Goal: Task Accomplishment & Management: Manage account settings

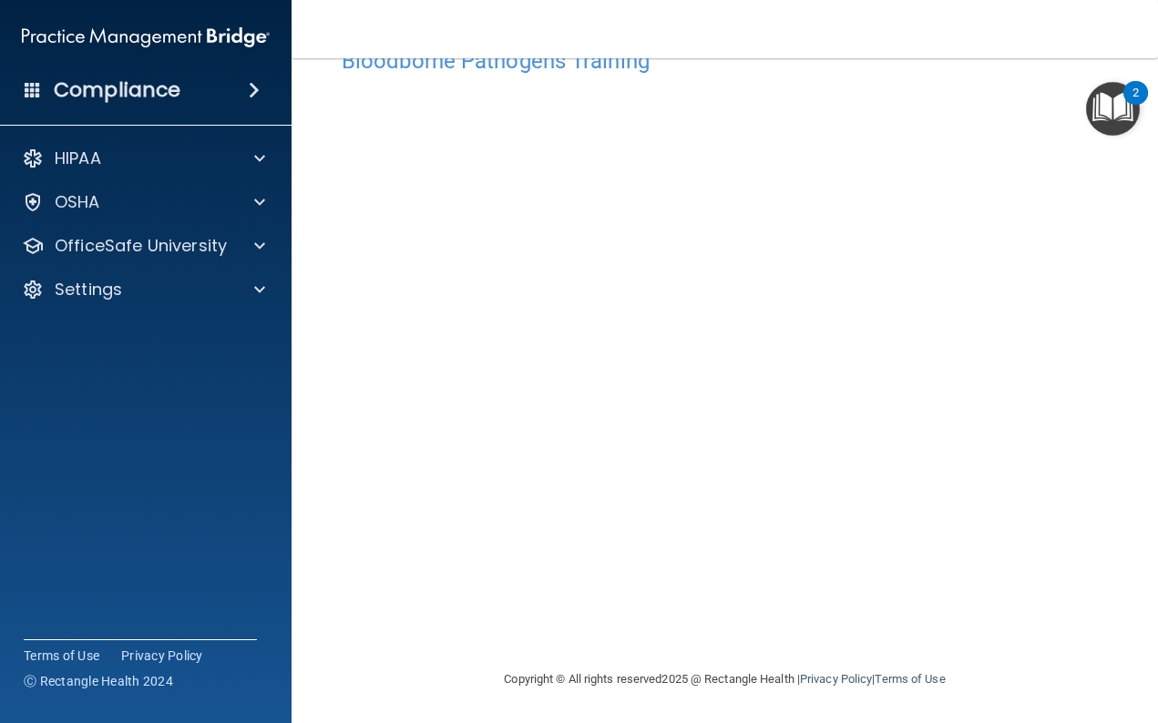
scroll to position [56, 0]
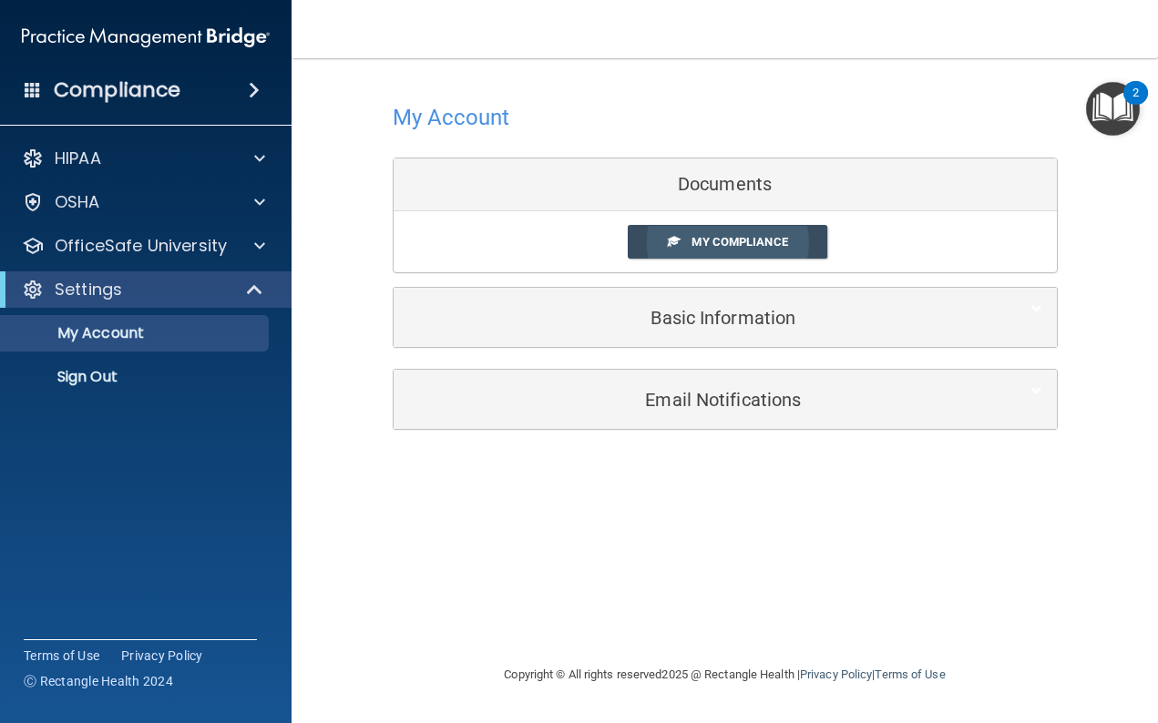
click at [706, 250] on link "My Compliance" at bounding box center [727, 242] width 199 height 34
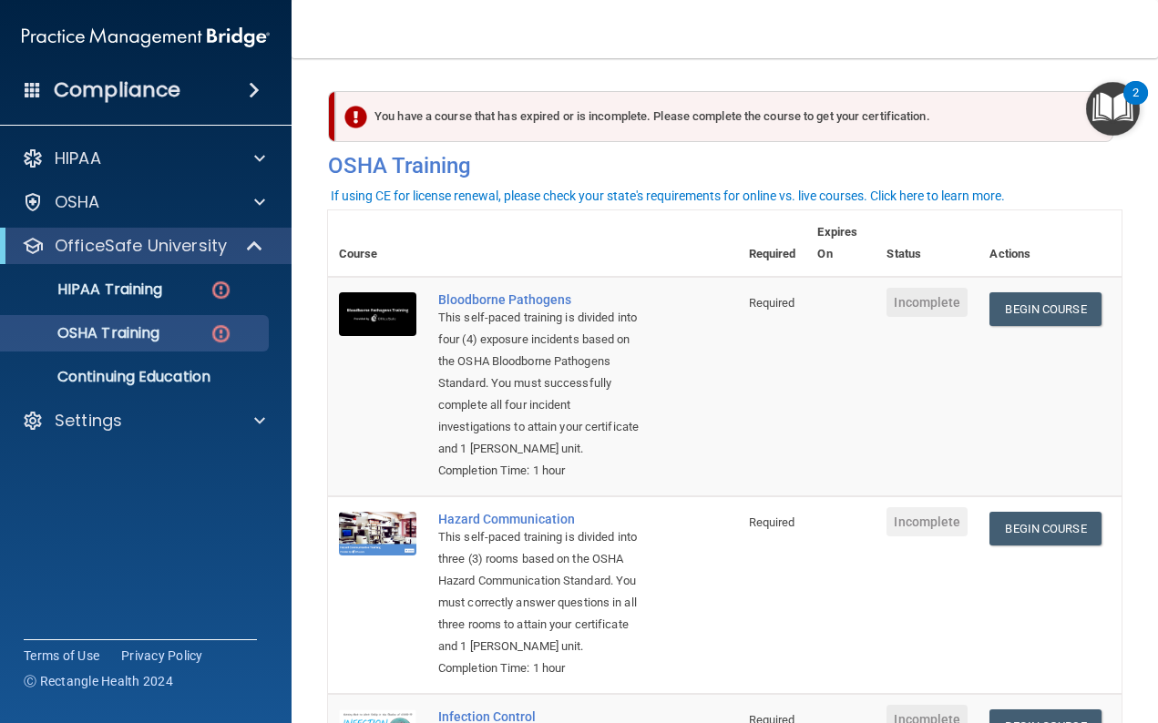
click at [647, 118] on div "You have a course that has expired or is incomplete. Please complete the course…" at bounding box center [724, 116] width 778 height 51
click at [1114, 115] on img "Open Resource Center, 2 new notifications" at bounding box center [1113, 109] width 54 height 54
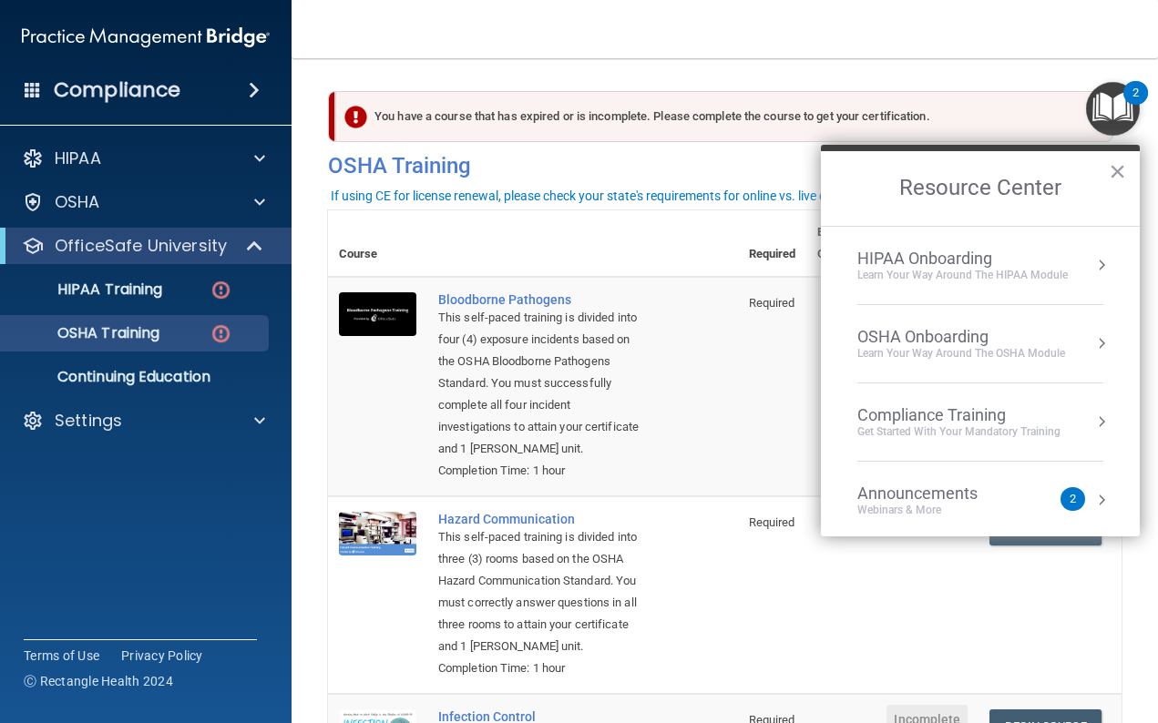
click at [945, 482] on li "Announcements Webinars & More 2" at bounding box center [980, 501] width 246 height 78
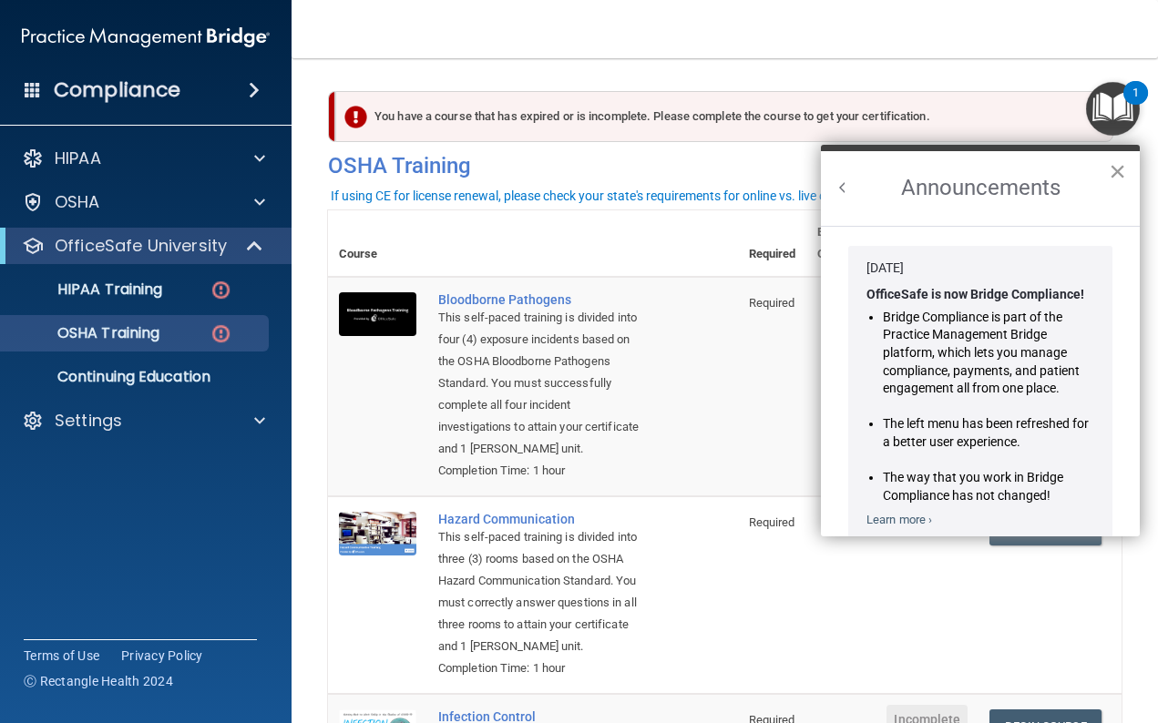
click at [1119, 168] on button "×" at bounding box center [1117, 171] width 17 height 29
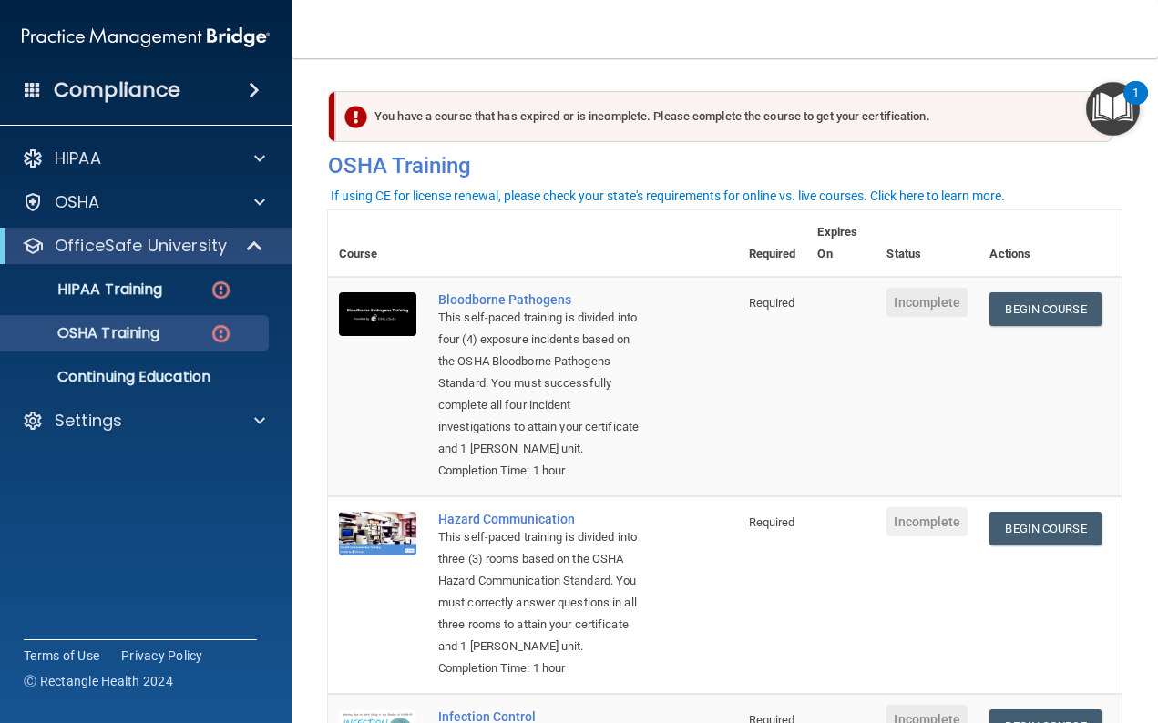
click at [1130, 92] on div "1" at bounding box center [1135, 93] width 25 height 24
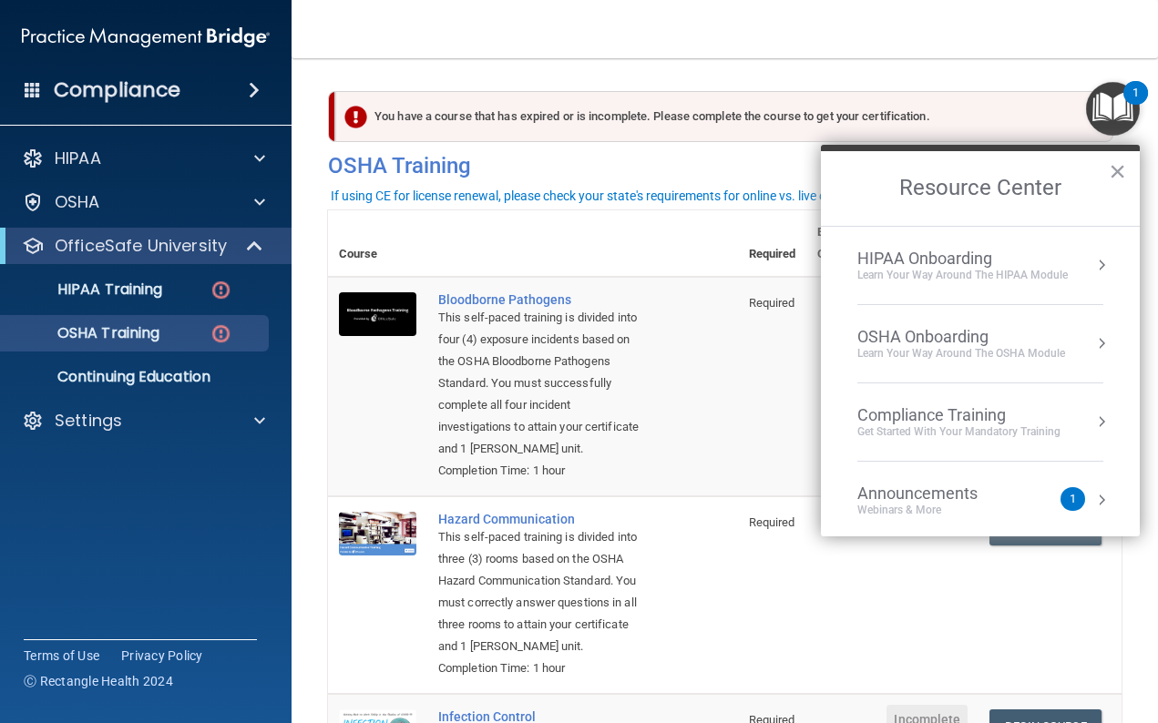
click at [968, 489] on div "Announcements" at bounding box center [935, 494] width 157 height 20
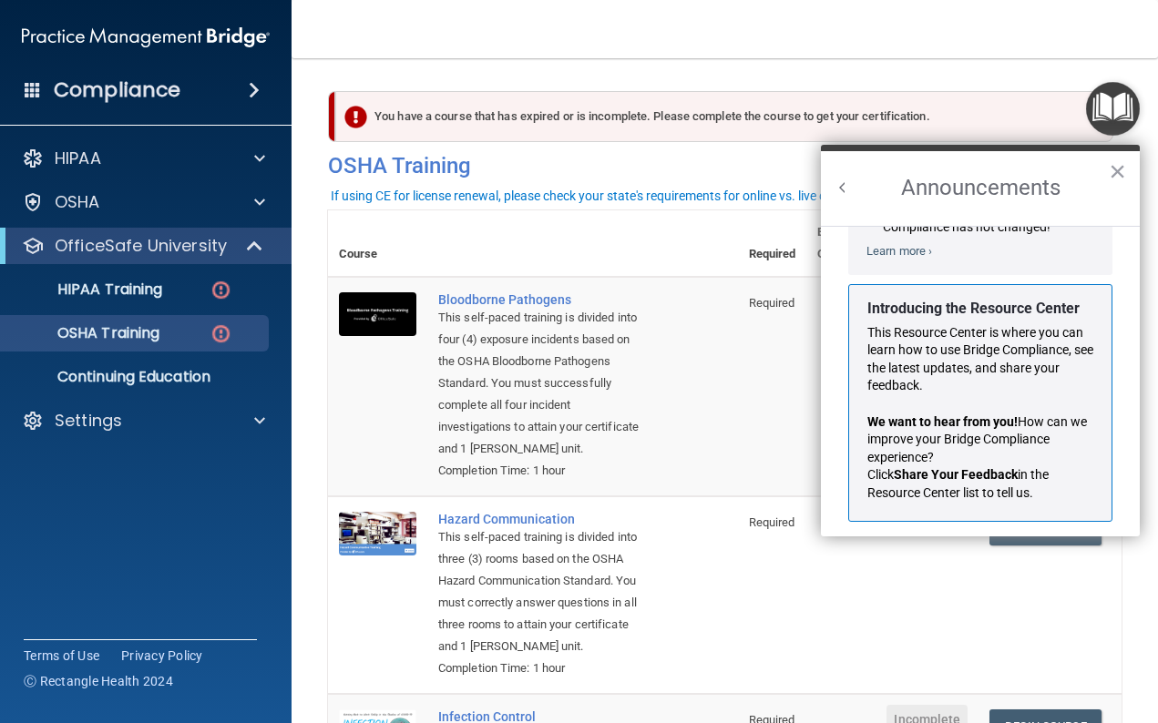
scroll to position [268, 0]
click at [1115, 177] on button "×" at bounding box center [1117, 171] width 17 height 29
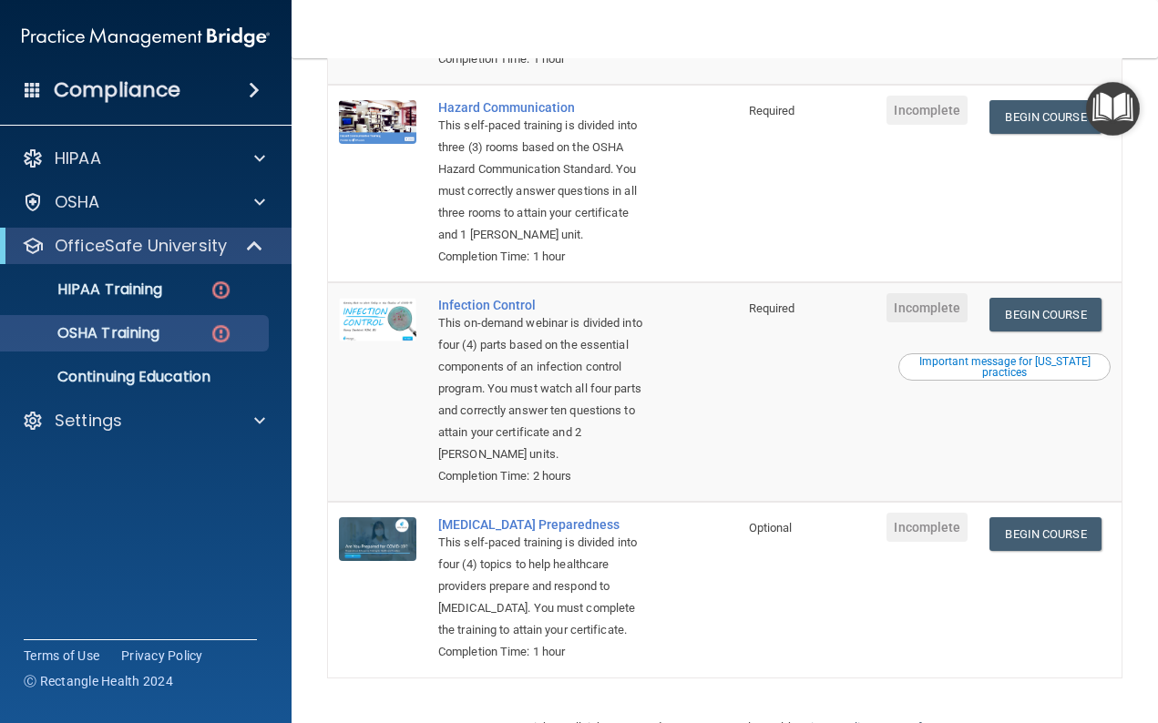
scroll to position [411, 0]
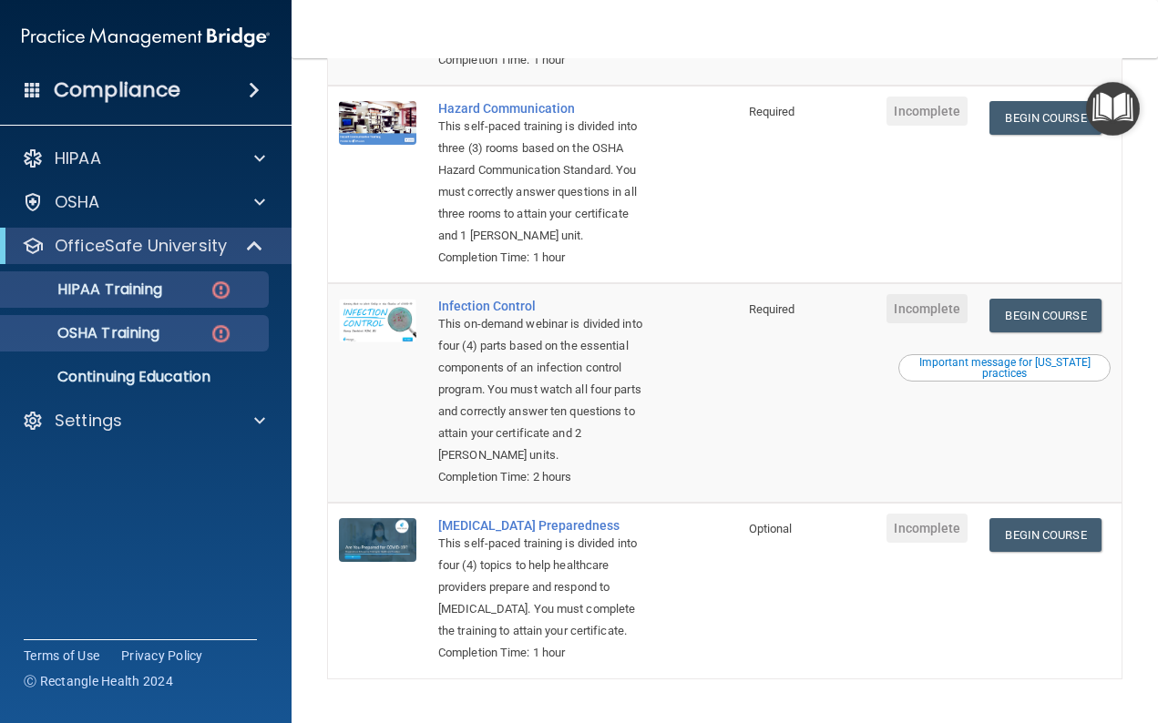
click at [144, 291] on p "HIPAA Training" at bounding box center [87, 290] width 150 height 18
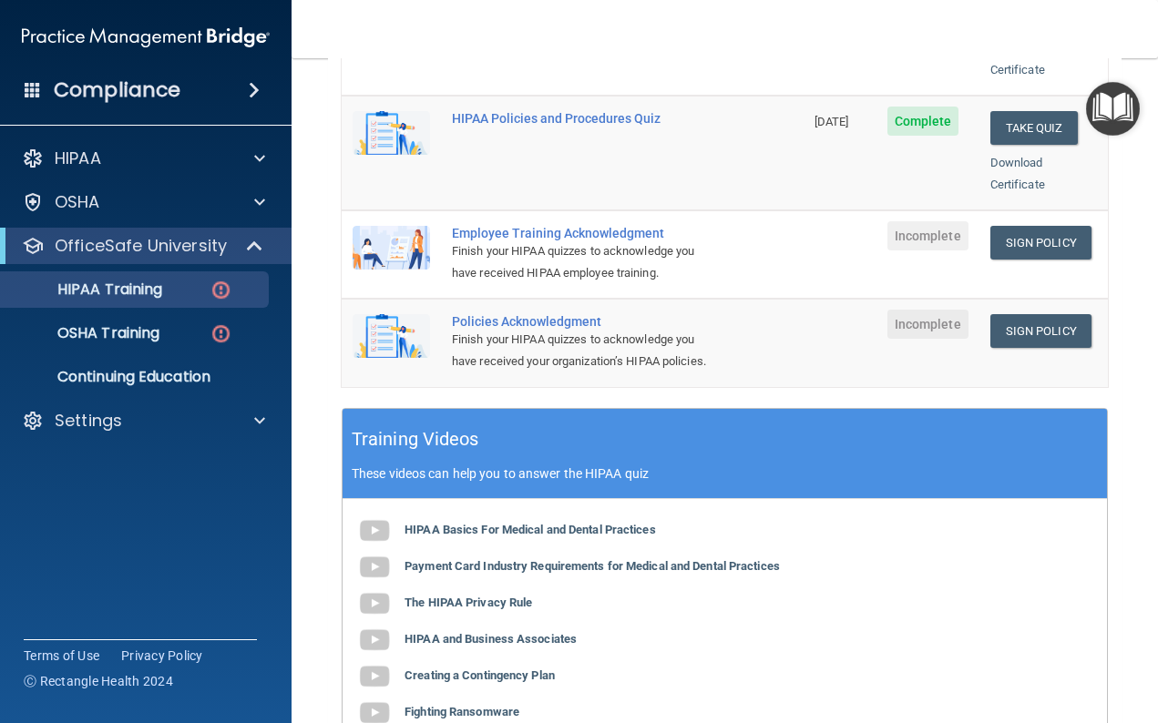
scroll to position [477, 0]
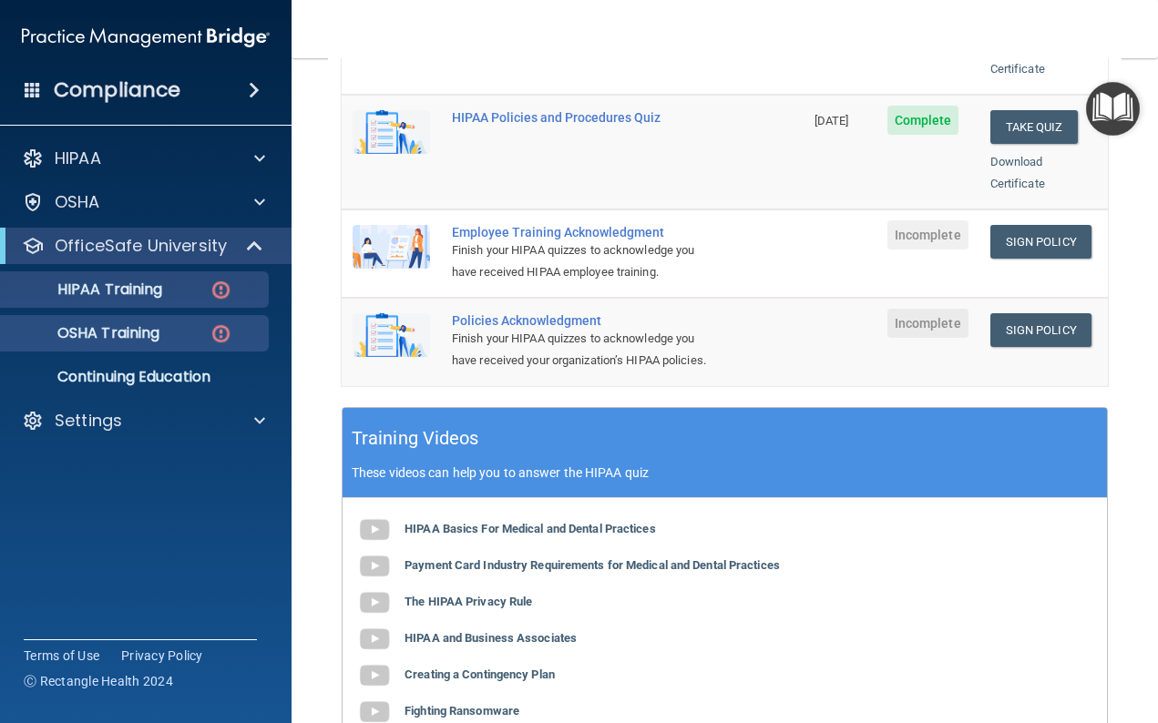
click at [151, 336] on p "OSHA Training" at bounding box center [86, 333] width 148 height 18
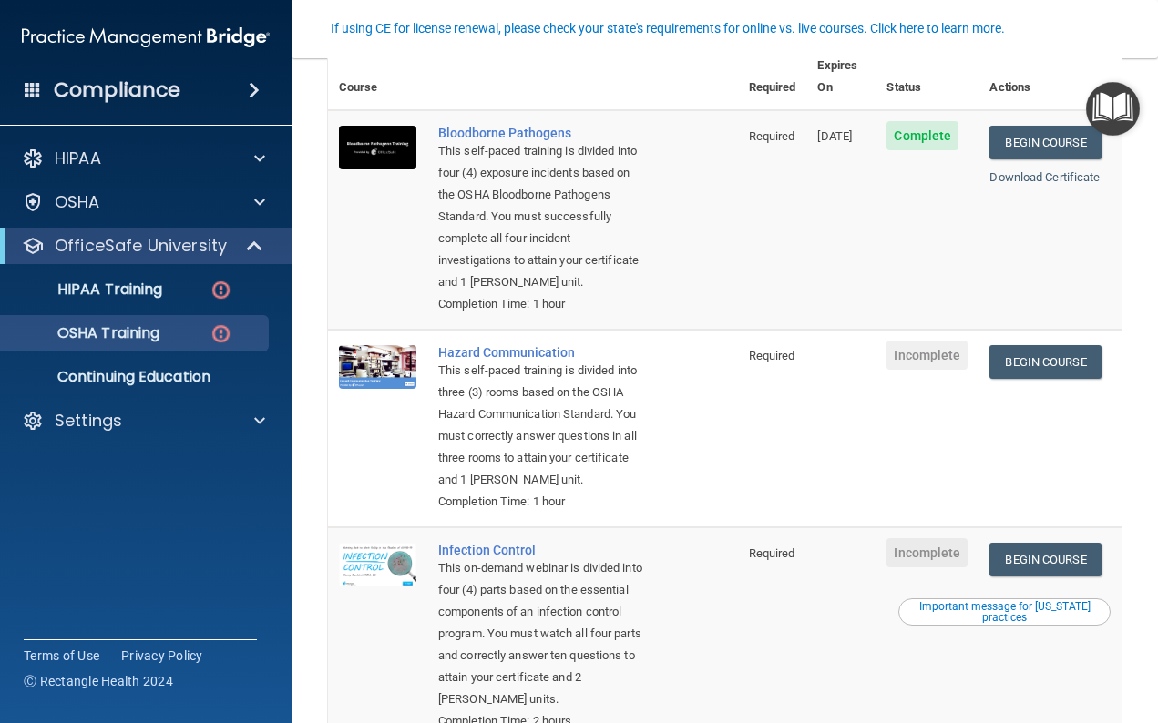
scroll to position [168, 0]
click at [1055, 344] on link "Begin Course" at bounding box center [1044, 361] width 111 height 34
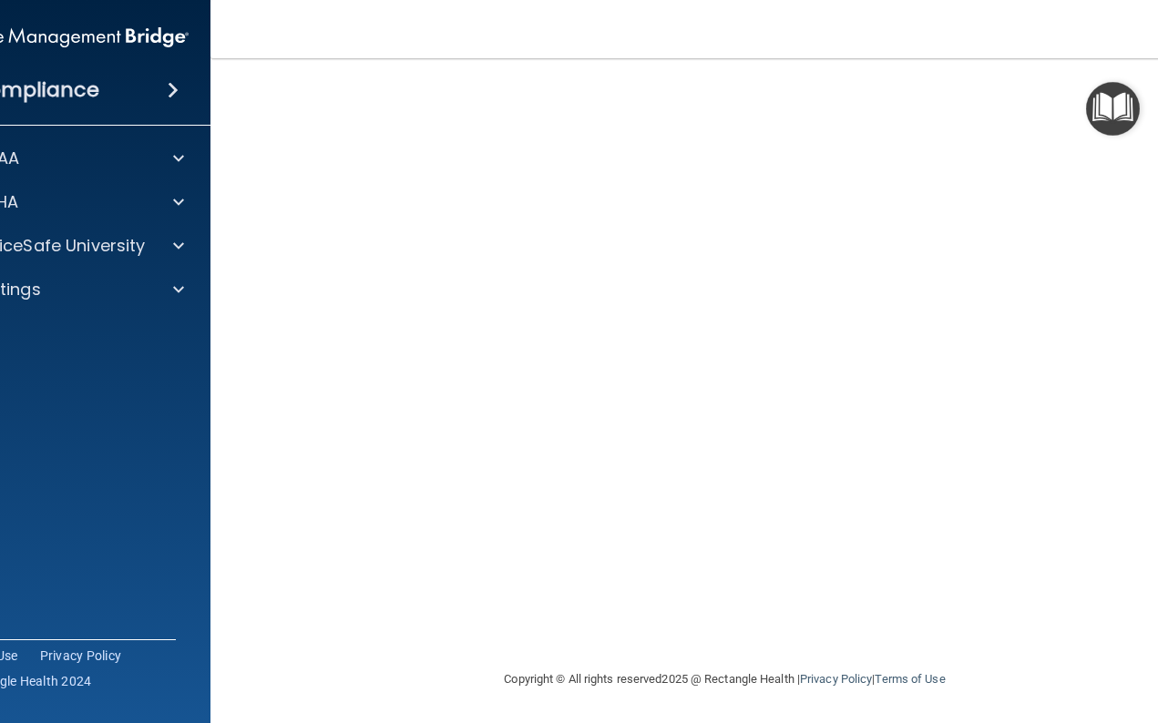
scroll to position [97, 0]
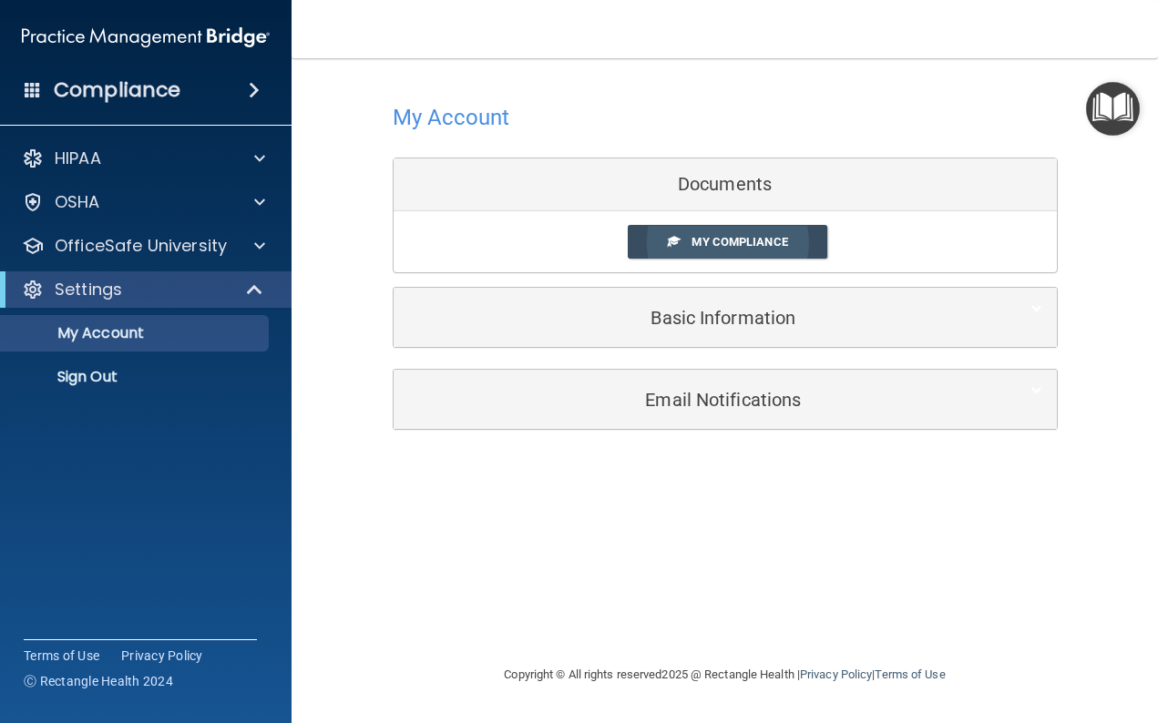
click at [703, 237] on span "My Compliance" at bounding box center [739, 242] width 96 height 14
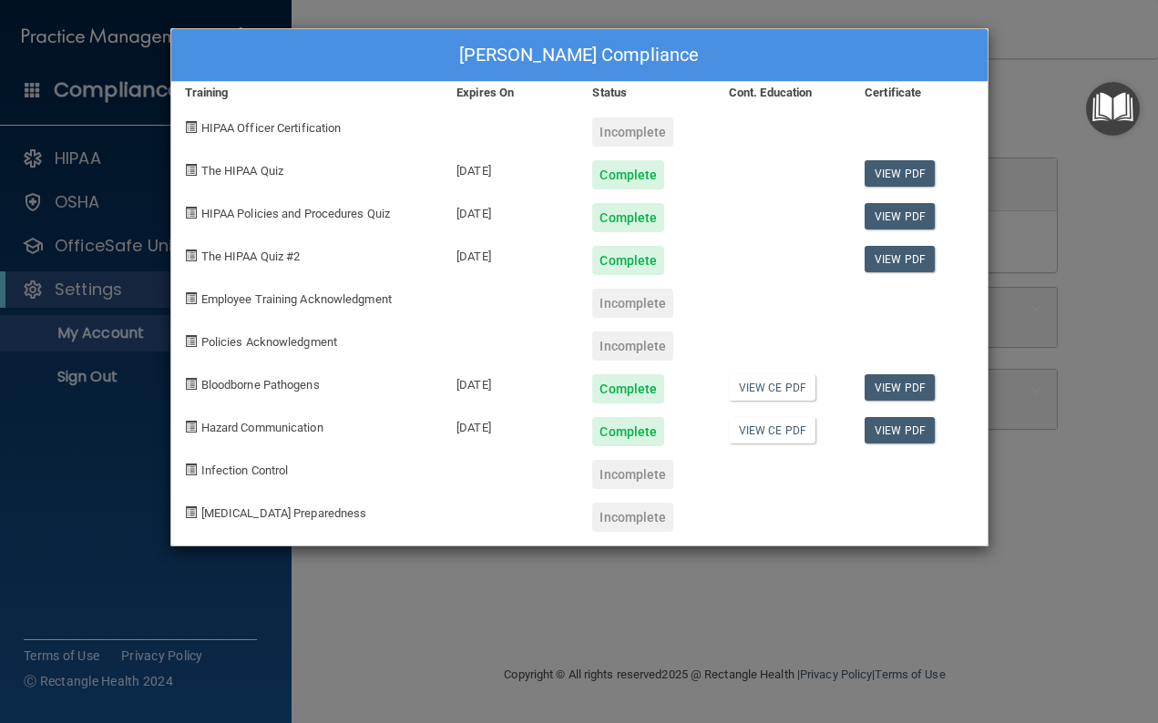
click at [1064, 486] on div "Ricky Fox's Compliance Training Expires On Status Cont. Education Certificate H…" at bounding box center [579, 361] width 1158 height 723
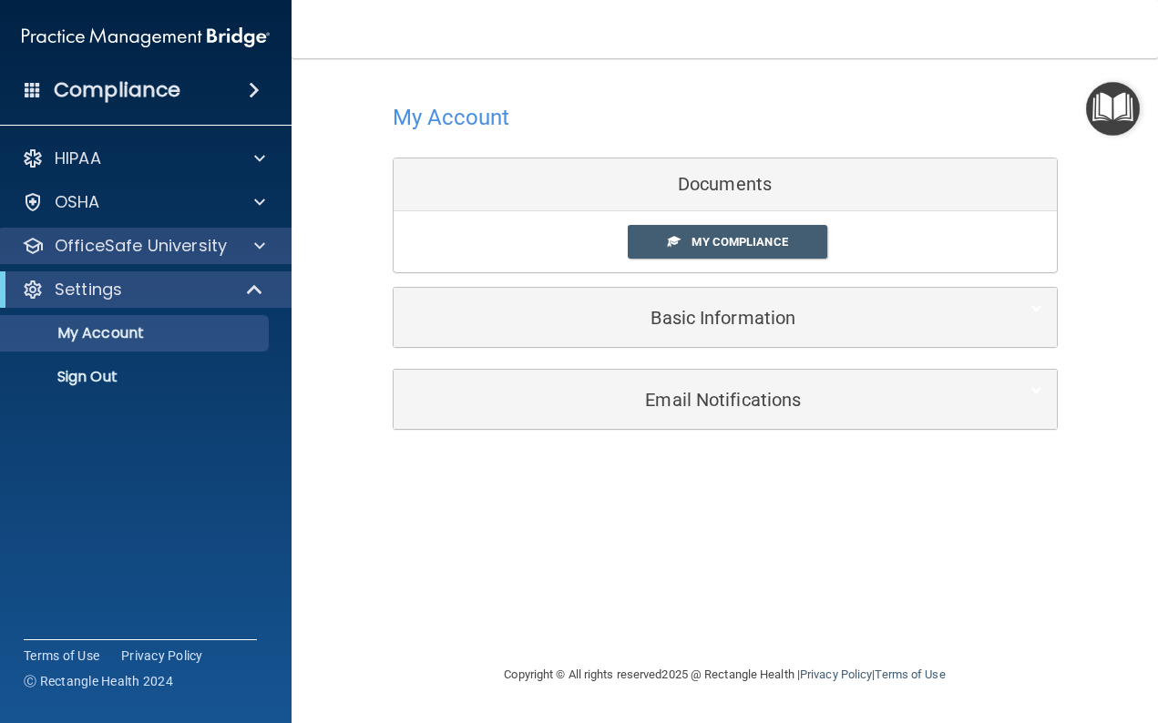
click at [187, 244] on p "OfficeSafe University" at bounding box center [141, 246] width 172 height 22
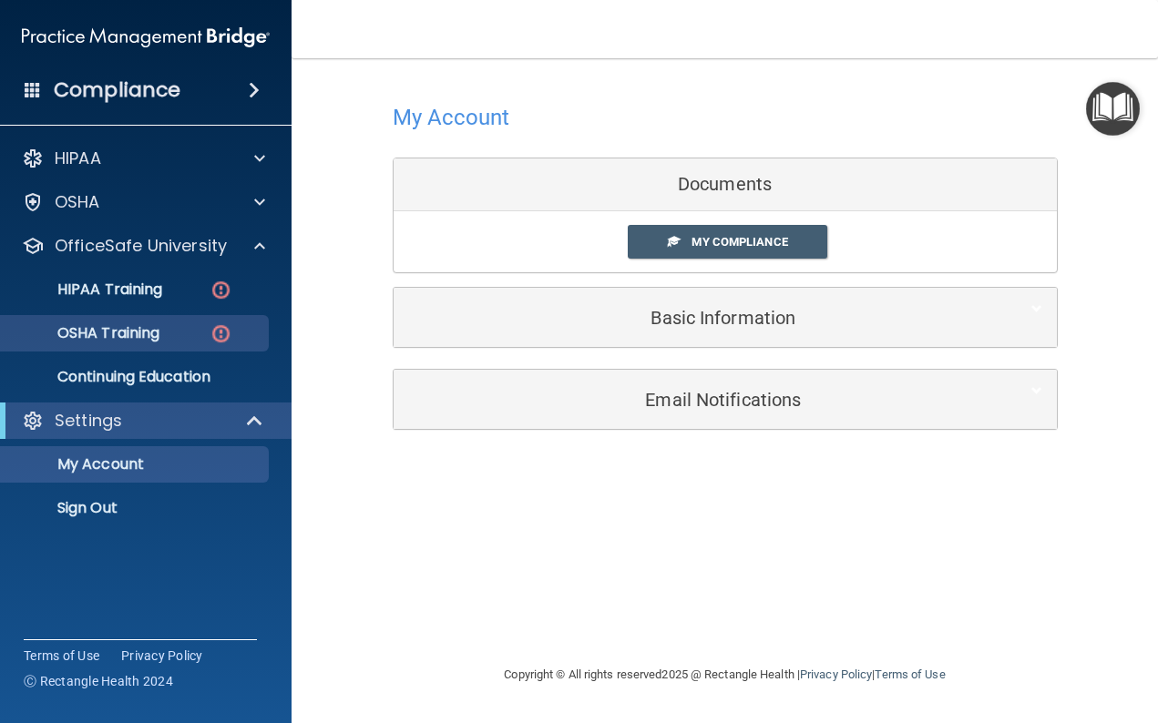
click at [159, 330] on p "OSHA Training" at bounding box center [86, 333] width 148 height 18
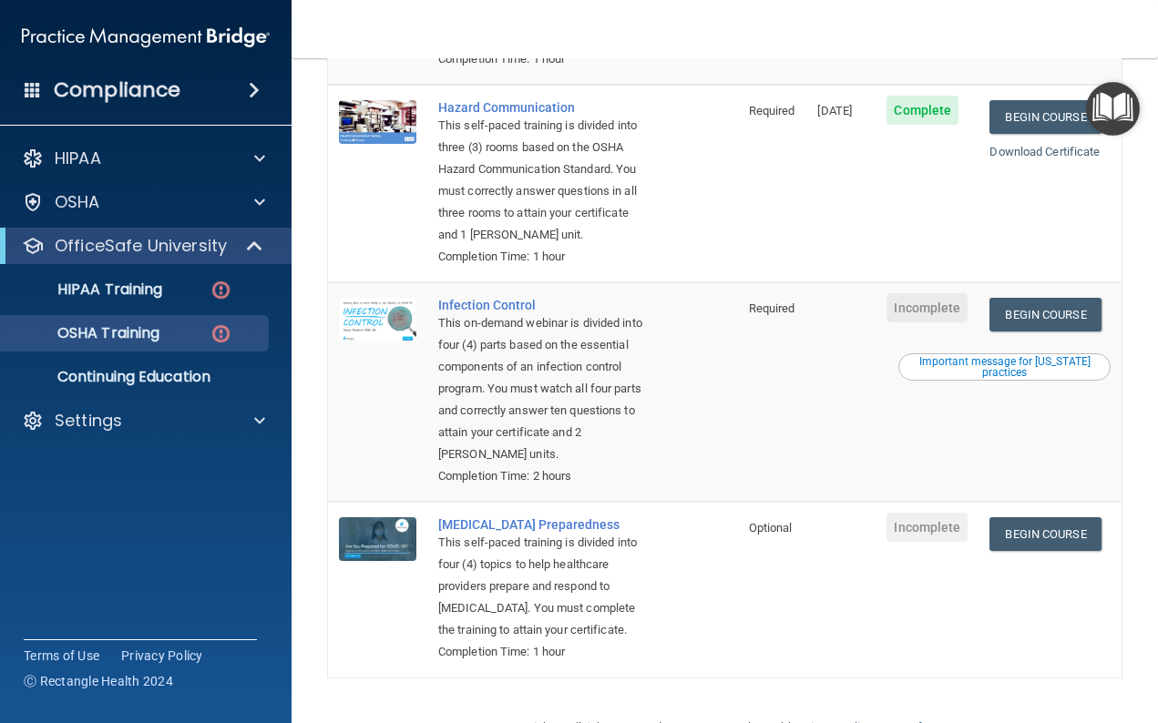
scroll to position [411, 0]
click at [1039, 299] on link "Begin Course" at bounding box center [1044, 316] width 111 height 34
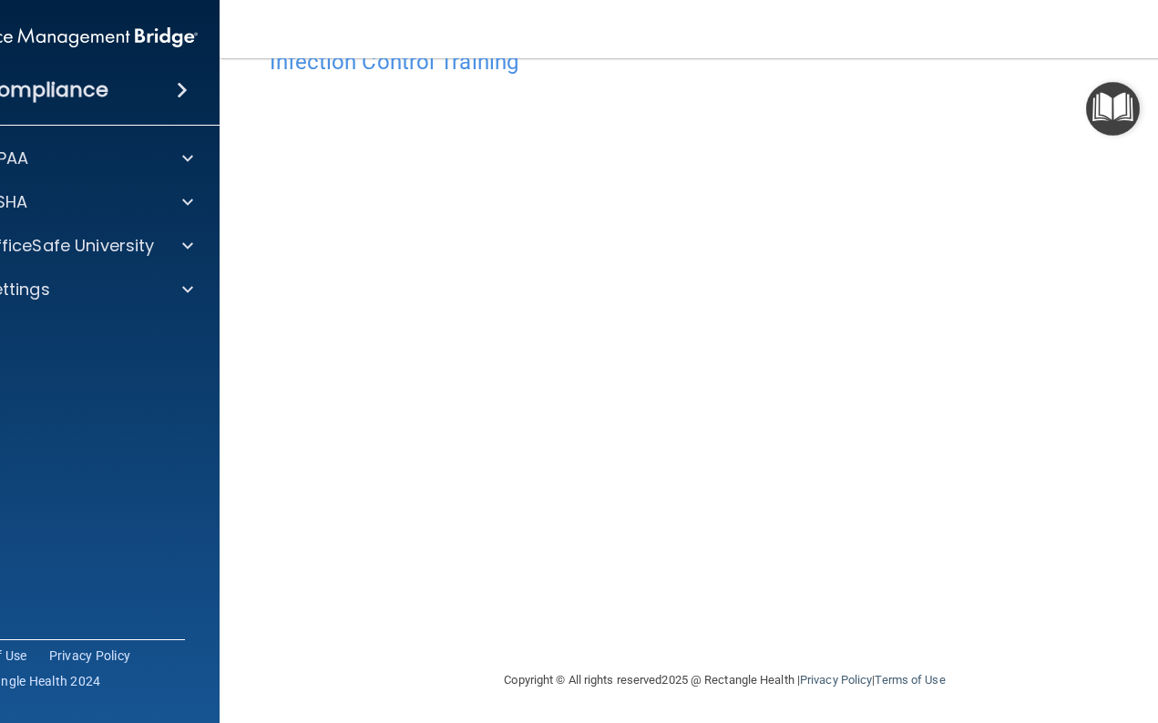
scroll to position [40, 0]
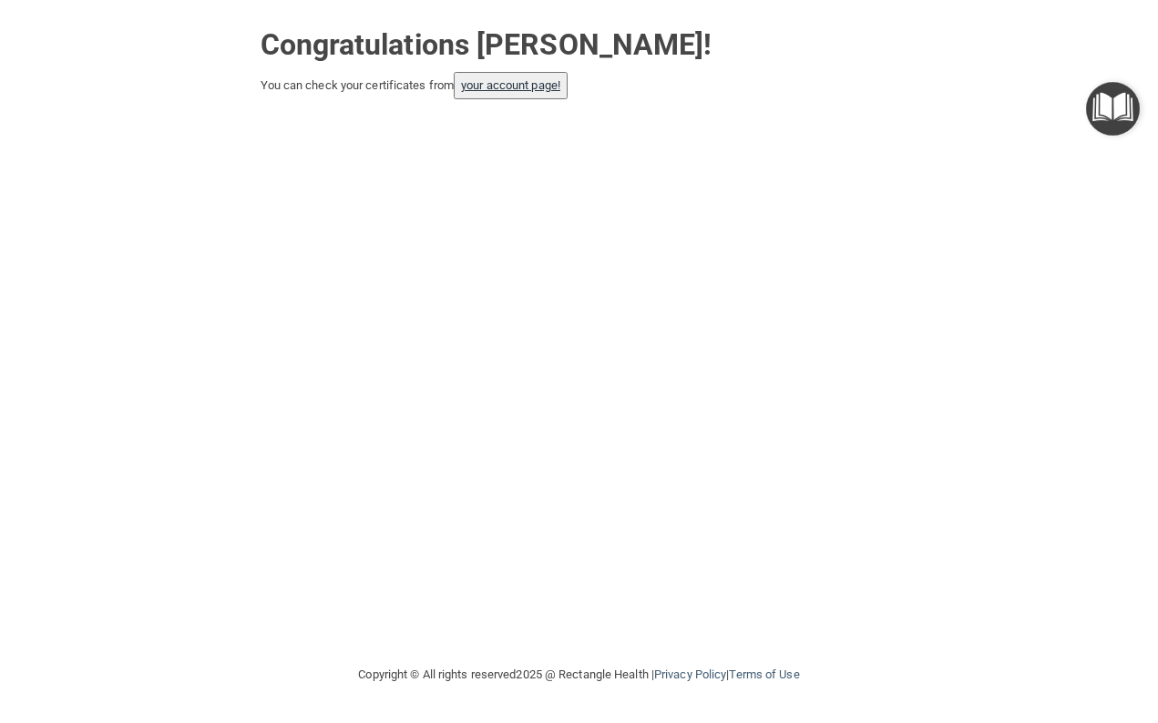
click at [527, 87] on link "your account page!" at bounding box center [510, 85] width 99 height 14
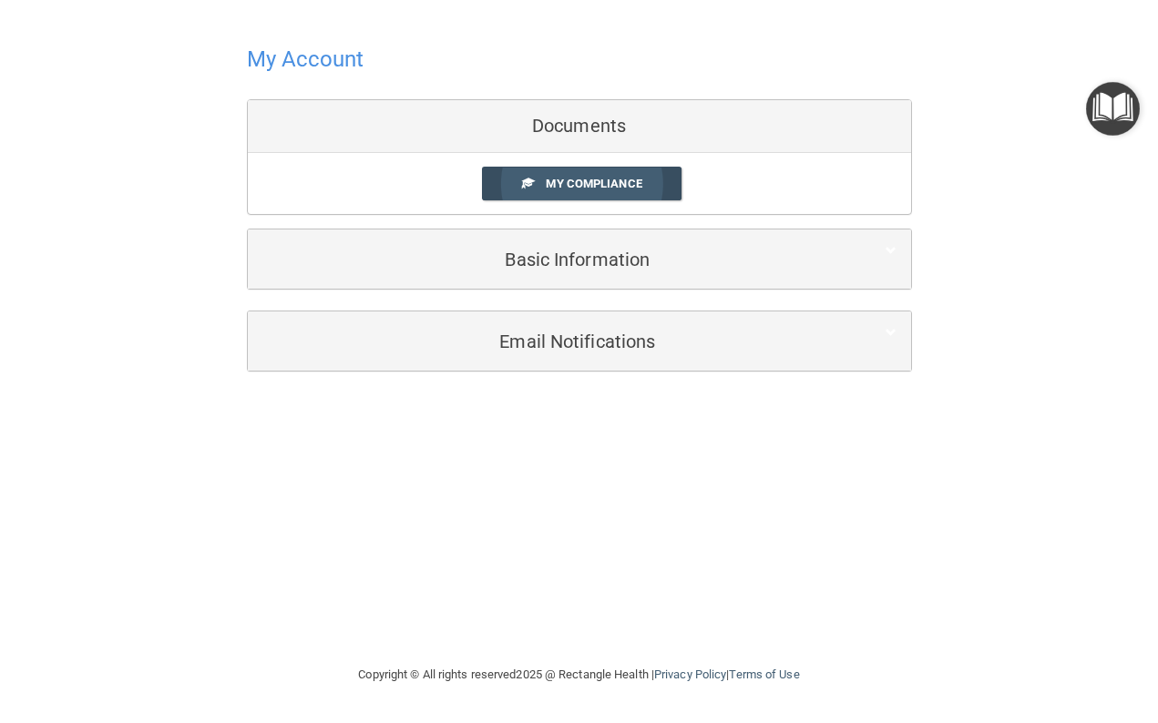
click at [572, 181] on span "My Compliance" at bounding box center [594, 184] width 96 height 14
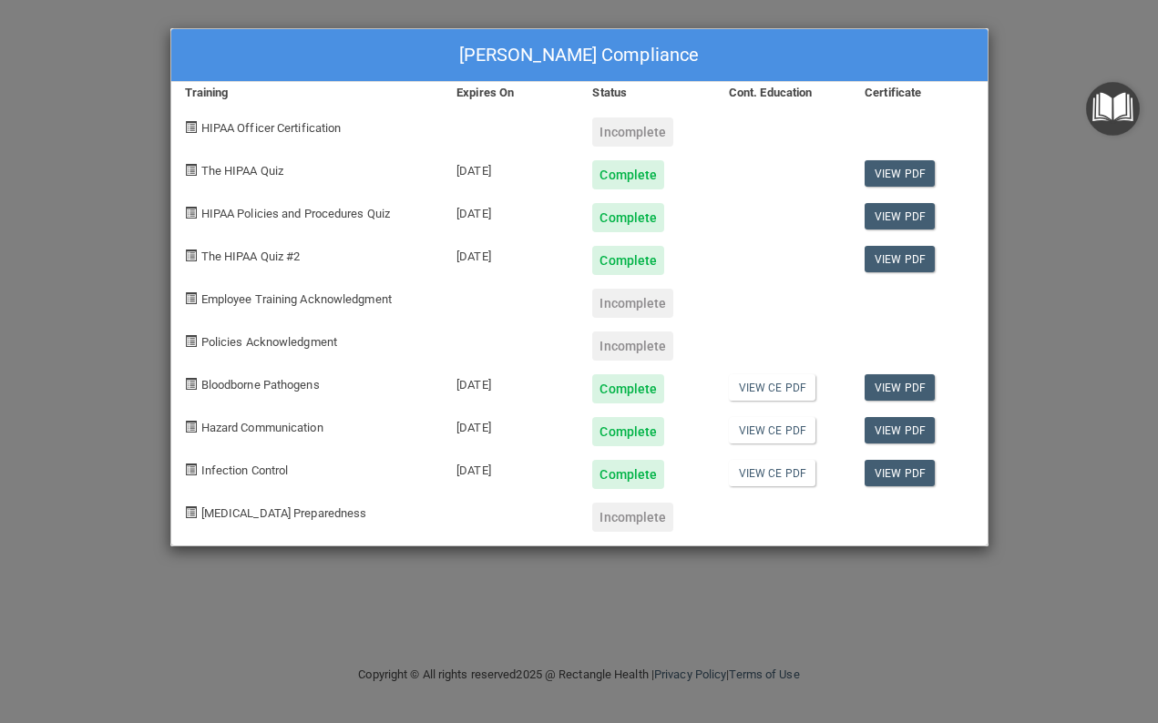
click at [1044, 68] on div "Ricky Fox's Compliance Training Expires On Status Cont. Education Certificate H…" at bounding box center [579, 361] width 1158 height 723
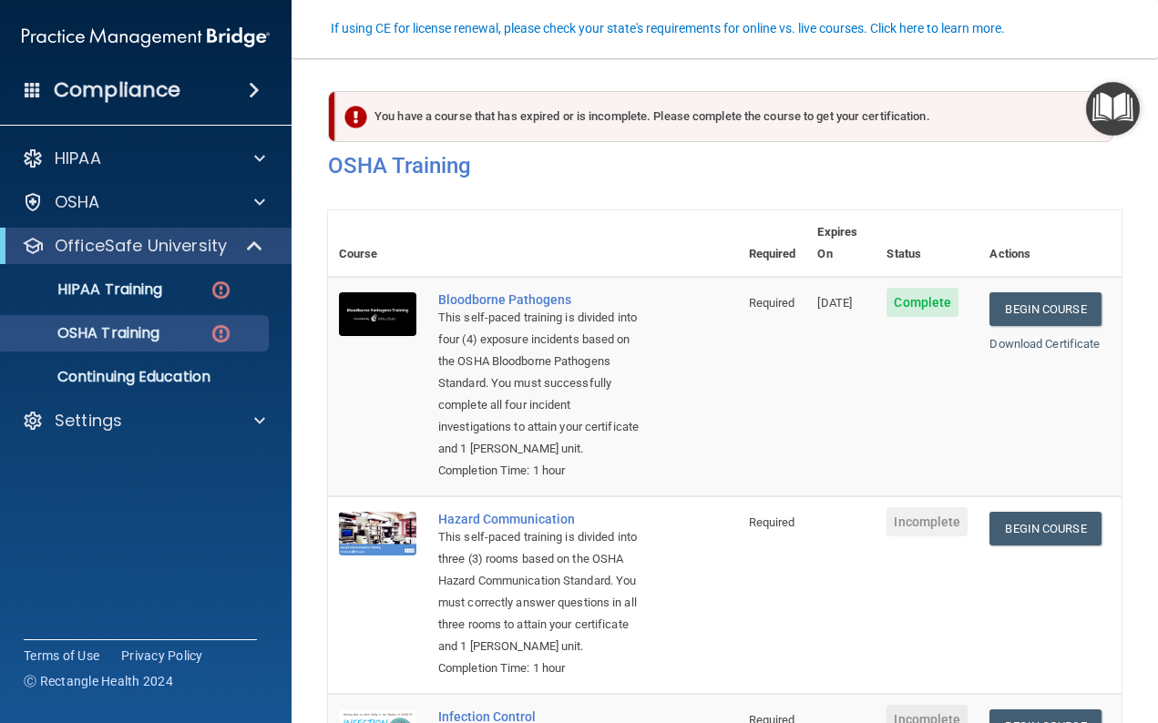
scroll to position [168, 0]
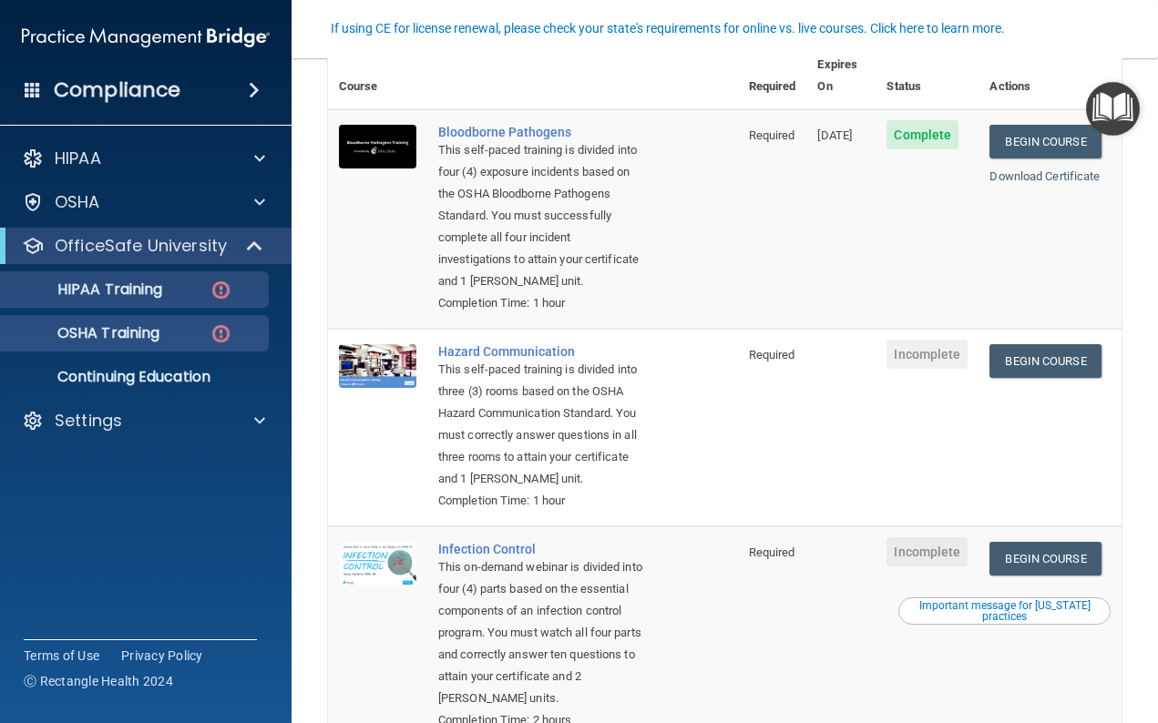
click at [162, 289] on p "HIPAA Training" at bounding box center [87, 290] width 150 height 18
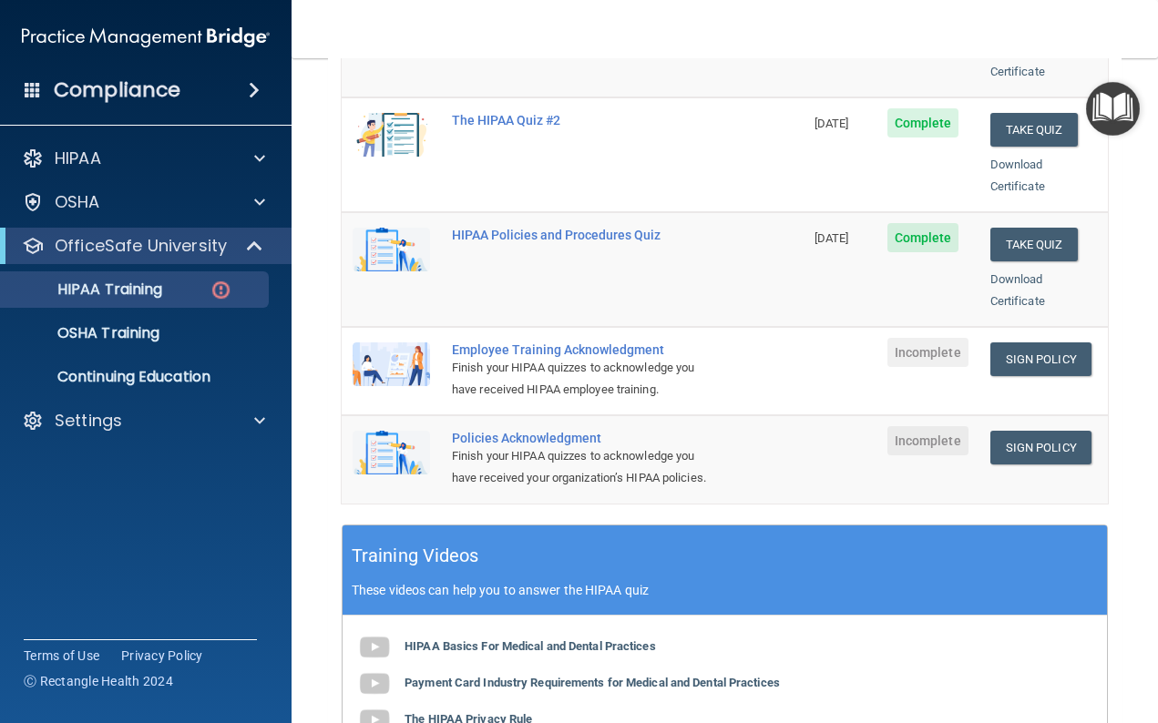
scroll to position [362, 0]
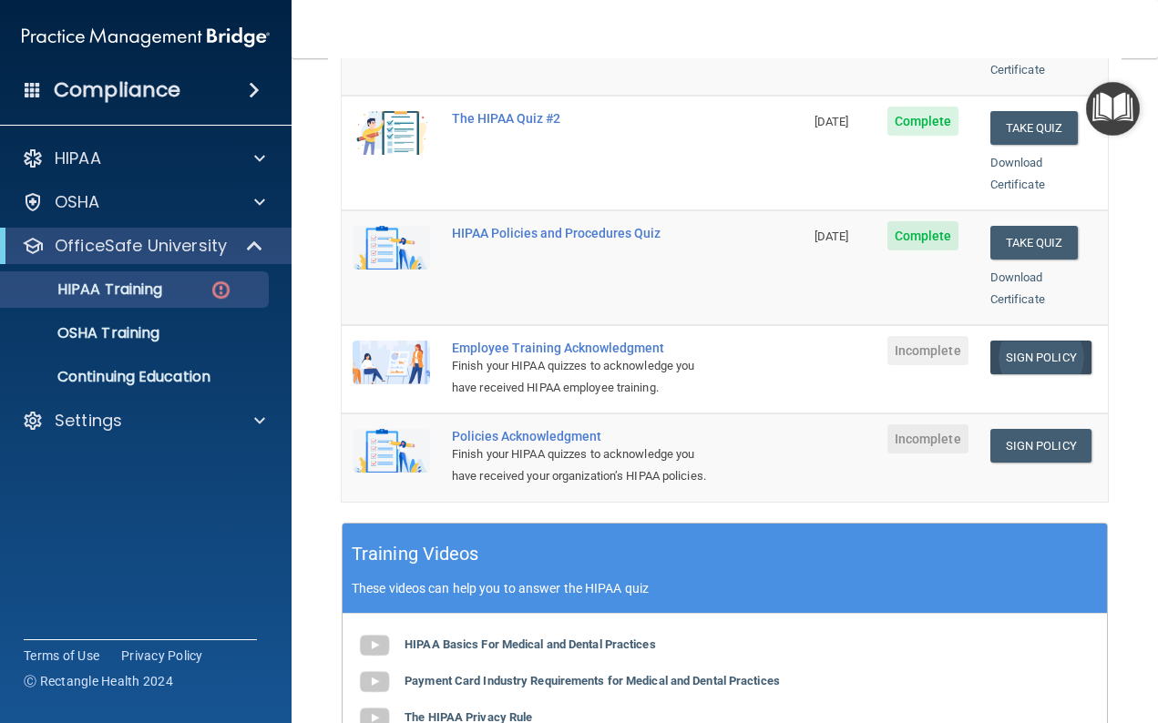
click at [1030, 341] on link "Sign Policy" at bounding box center [1040, 358] width 101 height 34
click at [1040, 429] on link "Sign Policy" at bounding box center [1040, 446] width 101 height 34
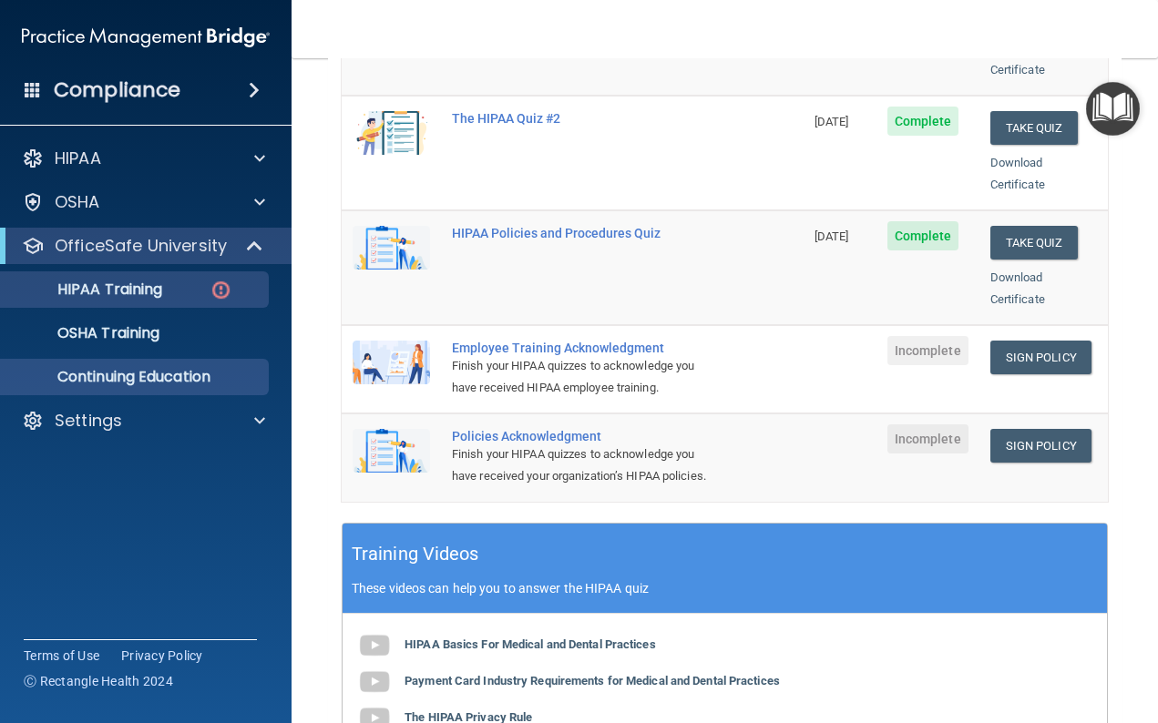
click at [154, 373] on p "Continuing Education" at bounding box center [136, 377] width 249 height 18
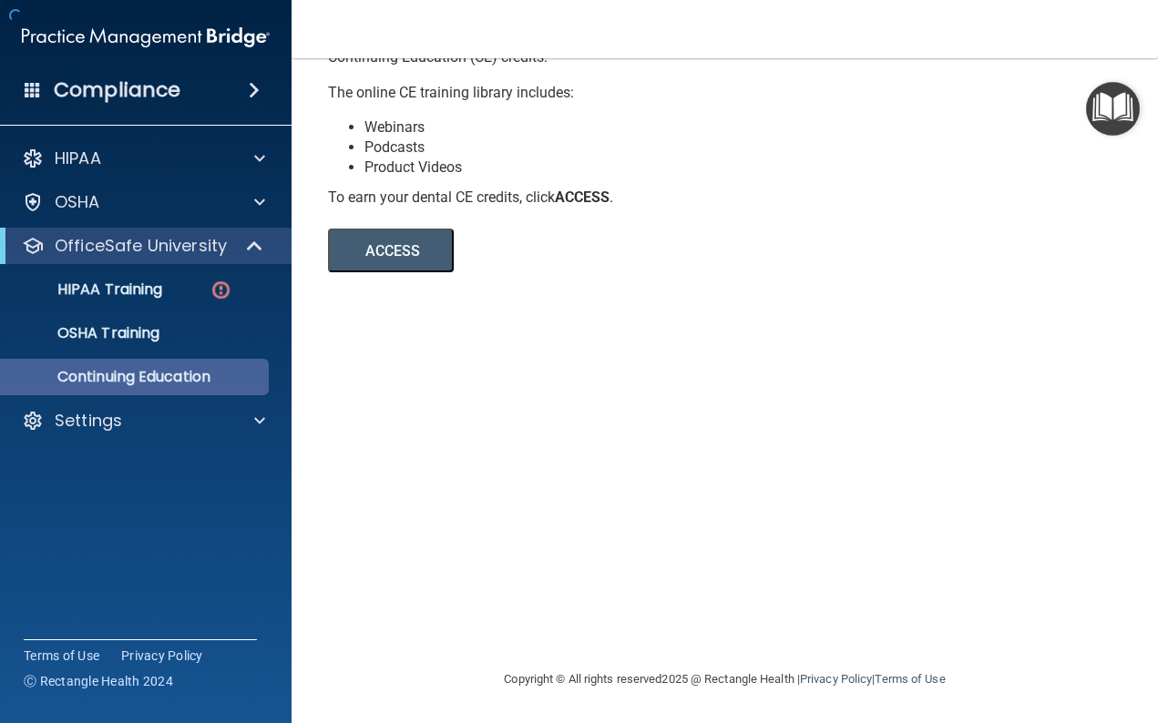
scroll to position [182, 0]
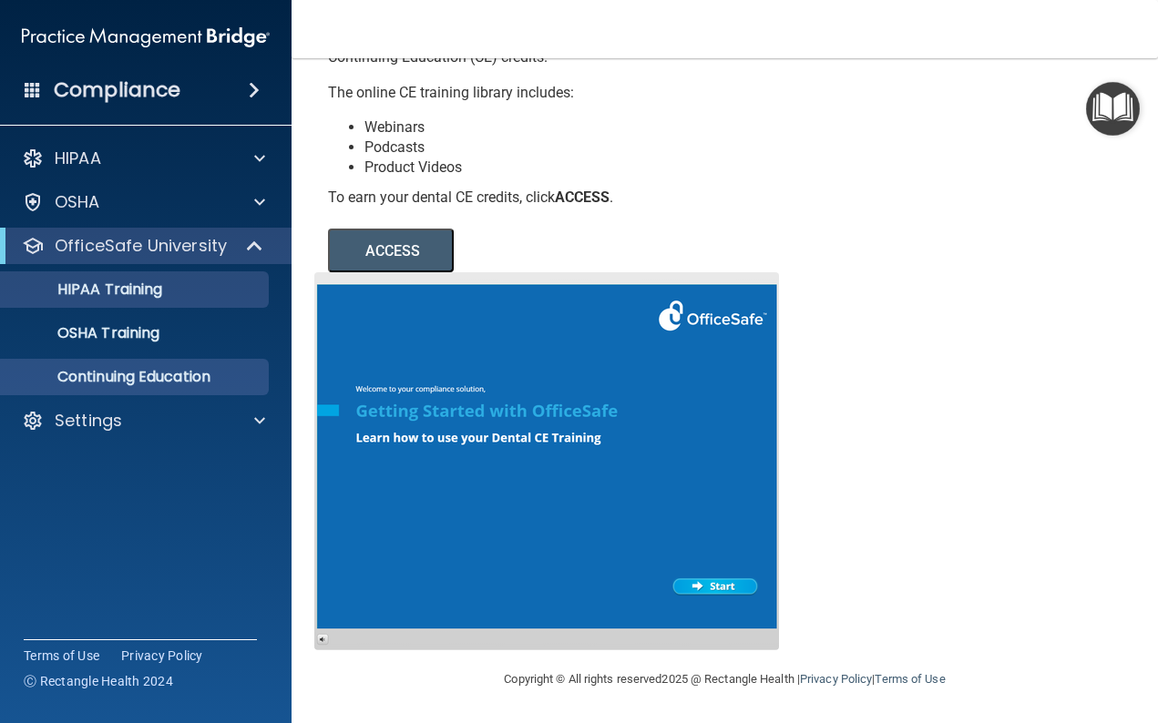
click at [158, 290] on p "HIPAA Training" at bounding box center [87, 290] width 150 height 18
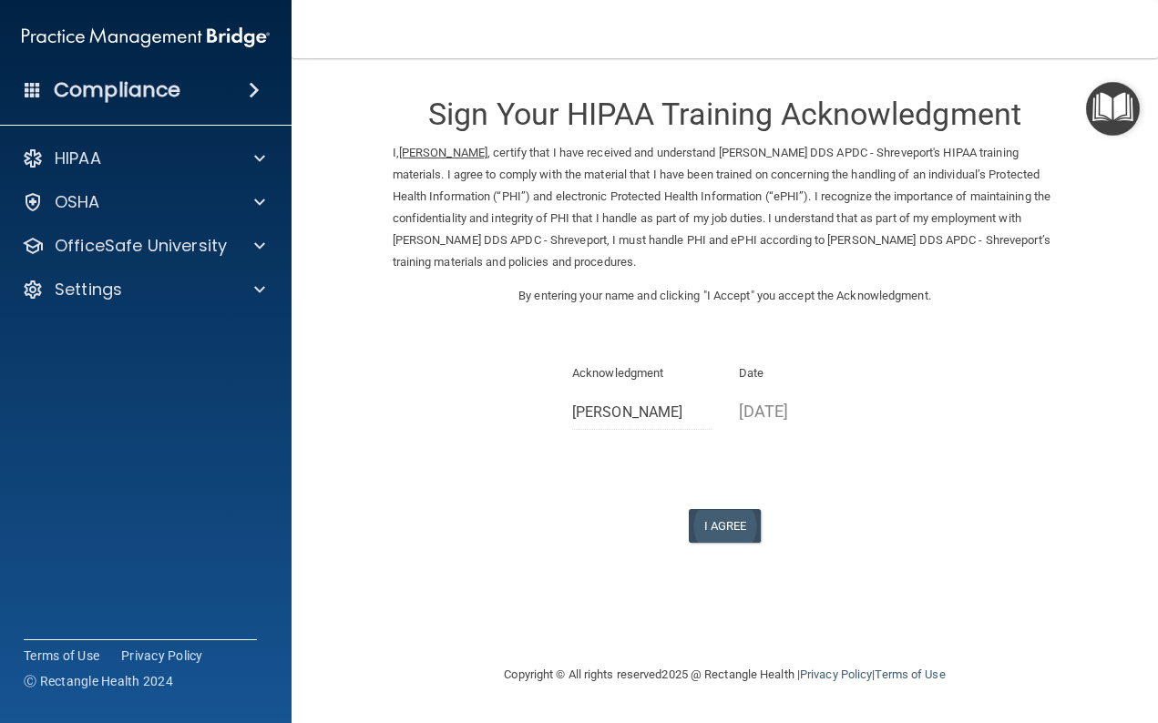
click at [719, 509] on button "I Agree" at bounding box center [725, 526] width 73 height 34
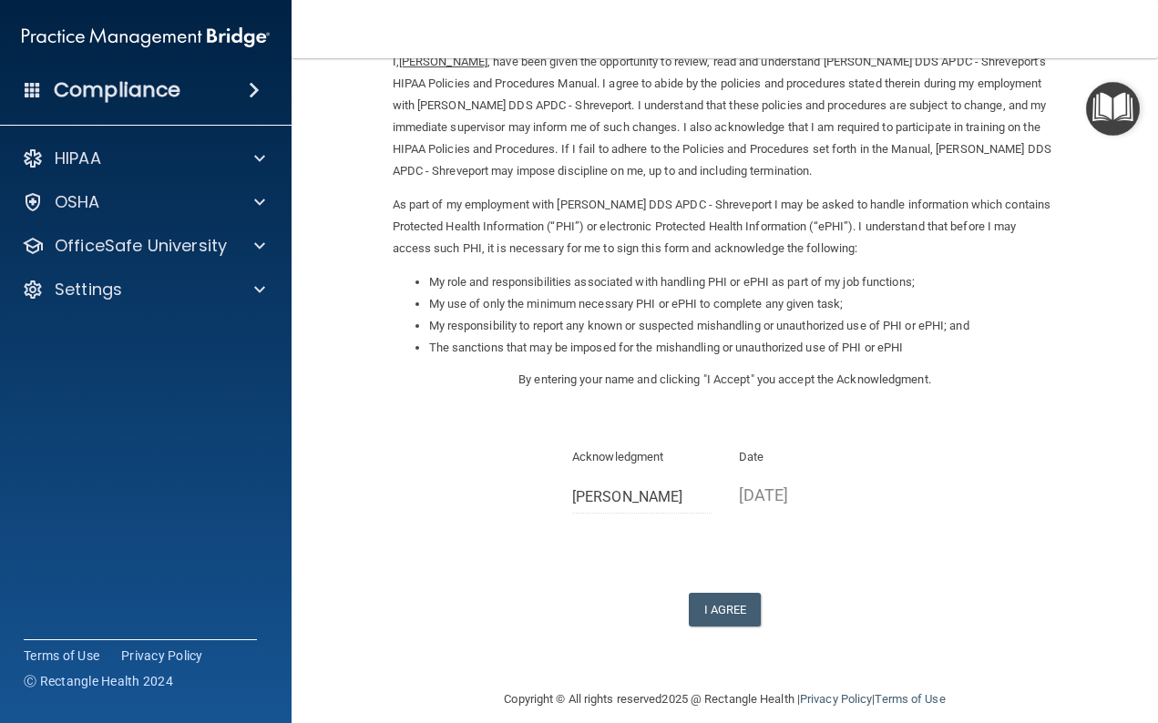
scroll to position [90, 0]
click at [729, 595] on button "I Agree" at bounding box center [725, 611] width 73 height 34
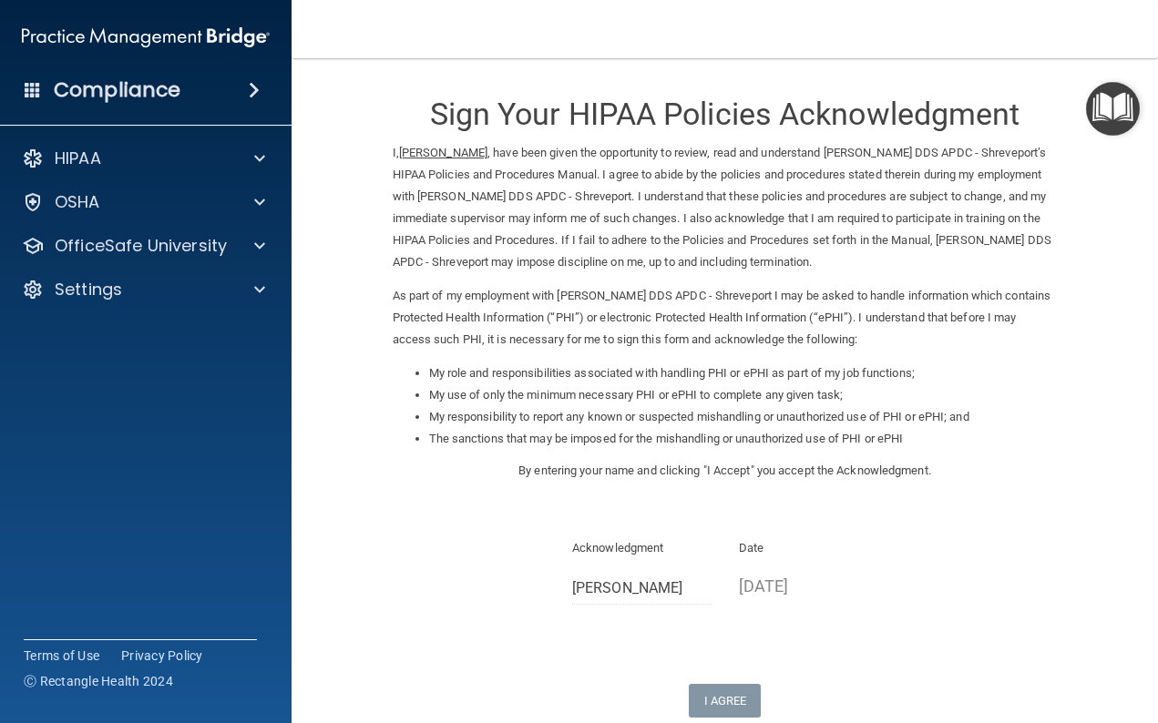
scroll to position [0, 0]
